Goal: Information Seeking & Learning: Learn about a topic

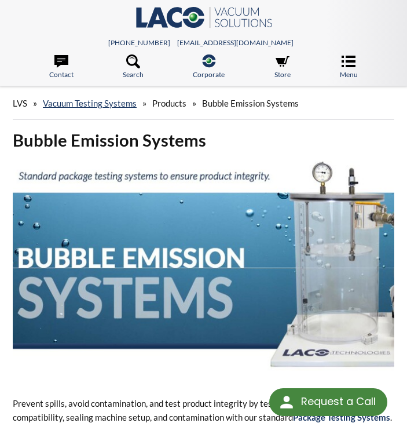
click at [304, 144] on h1 "Bubble Emission Systems" at bounding box center [203, 140] width 381 height 22
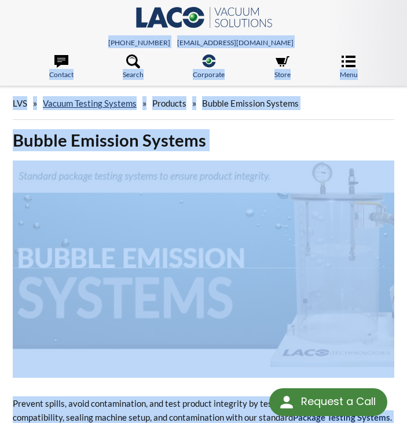
copy body "<- Close Frontier TVAC Systems -> <- Close Frontier TVAC Systems Products Front…"
click at [362, 102] on div "LVS » Vacuum Testing Systems » Products » Bubble Emission Systems" at bounding box center [203, 103] width 381 height 33
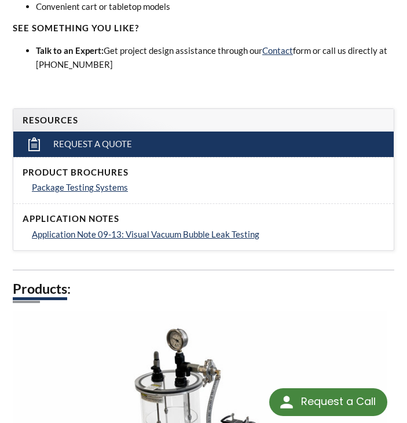
scroll to position [516, 0]
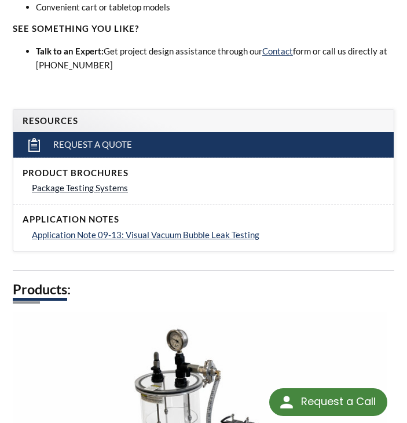
click at [120, 188] on span "Package Testing Systems" at bounding box center [80, 187] width 96 height 10
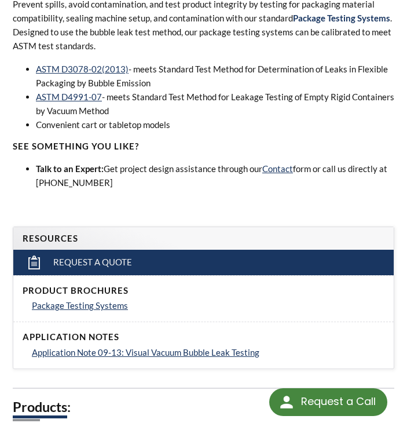
scroll to position [433, 0]
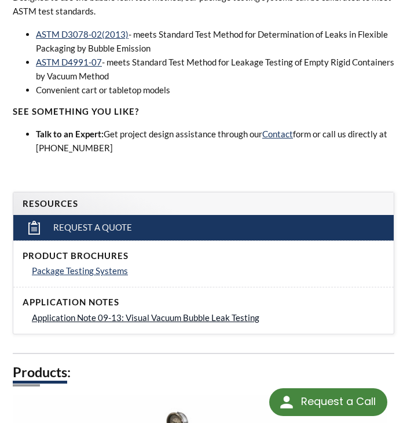
click at [221, 319] on span "Application Note 09-13: Visual Vacuum Bubble Leak Testing" at bounding box center [145, 317] width 227 height 10
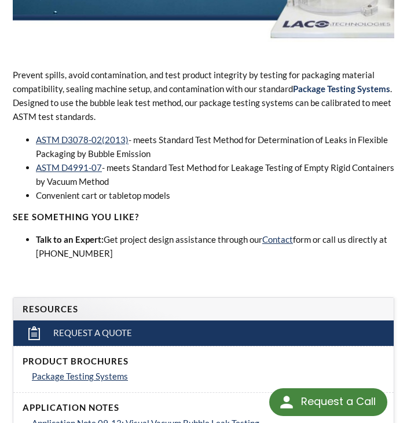
scroll to position [331, 0]
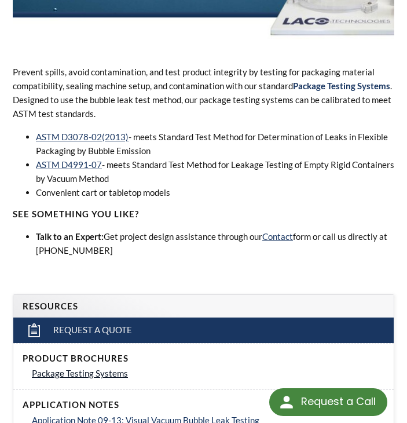
click at [103, 376] on span "Package Testing Systems" at bounding box center [80, 373] width 96 height 10
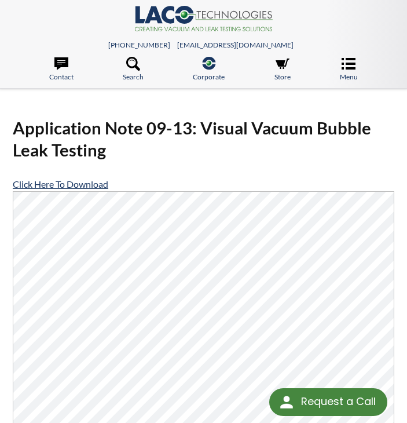
scroll to position [369, 0]
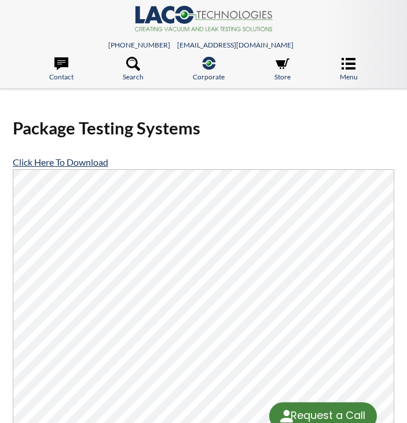
select select "Language Translate Widget"
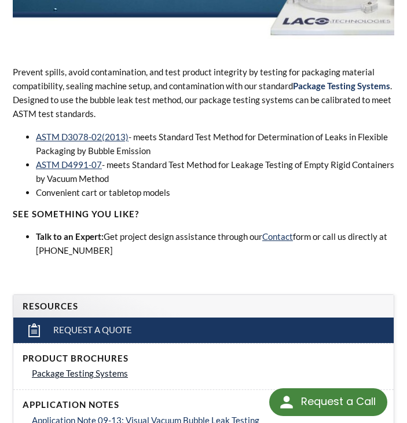
scroll to position [0, 697]
